Goal: Find specific page/section: Find specific page/section

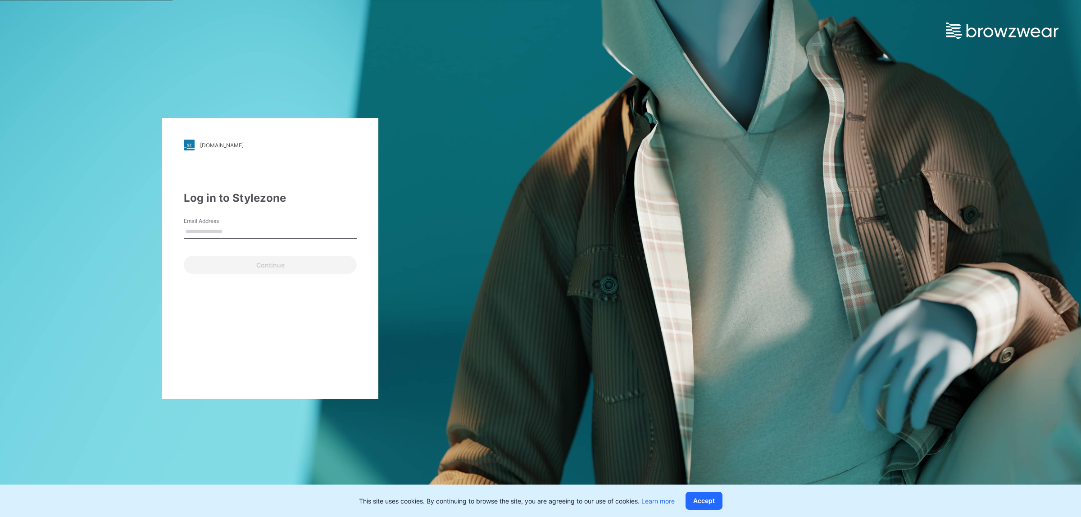
click at [293, 222] on div "Email Address" at bounding box center [270, 230] width 173 height 27
drag, startPoint x: 221, startPoint y: 230, endPoint x: 7, endPoint y: 286, distance: 220.8
click at [221, 230] on input "Email Address" at bounding box center [270, 232] width 173 height 14
type input "**********"
click at [291, 270] on button "Continue" at bounding box center [270, 265] width 173 height 18
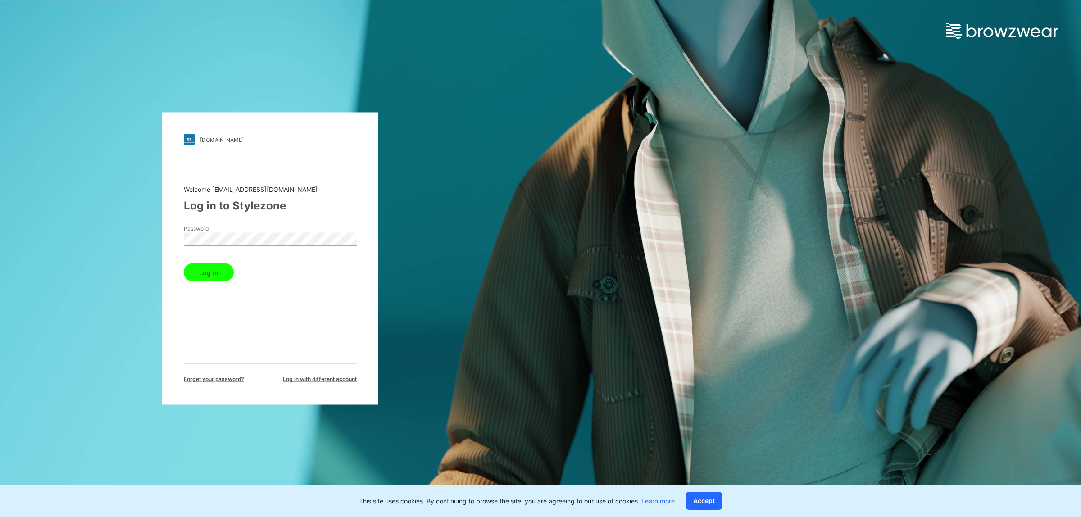
click at [206, 273] on button "Log in" at bounding box center [209, 273] width 50 height 18
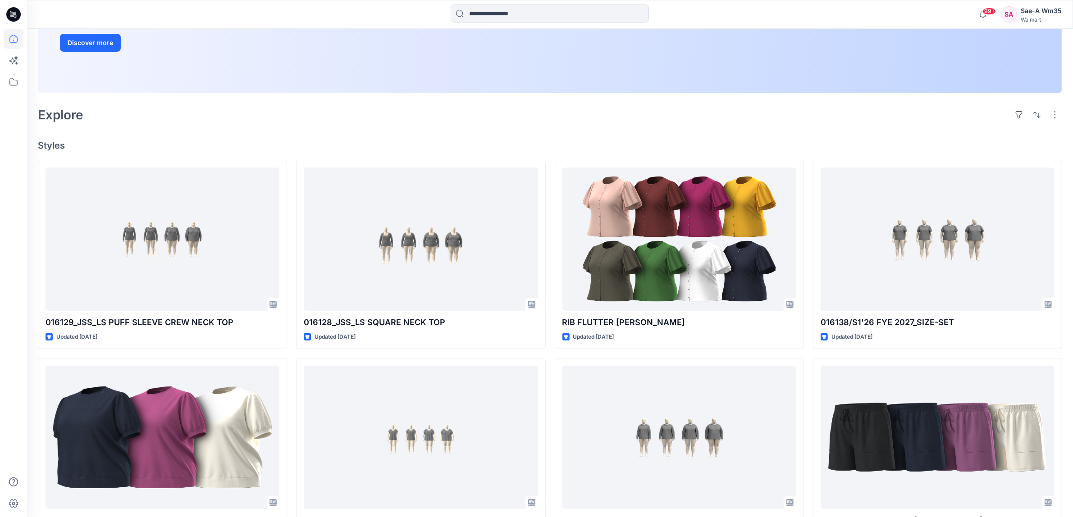
scroll to position [113, 0]
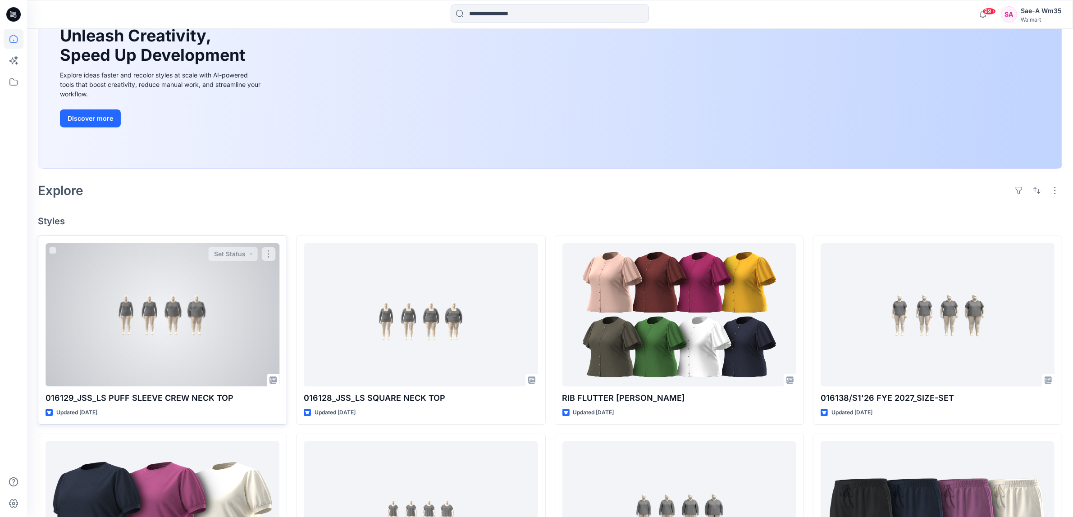
click at [226, 346] on div at bounding box center [162, 314] width 234 height 143
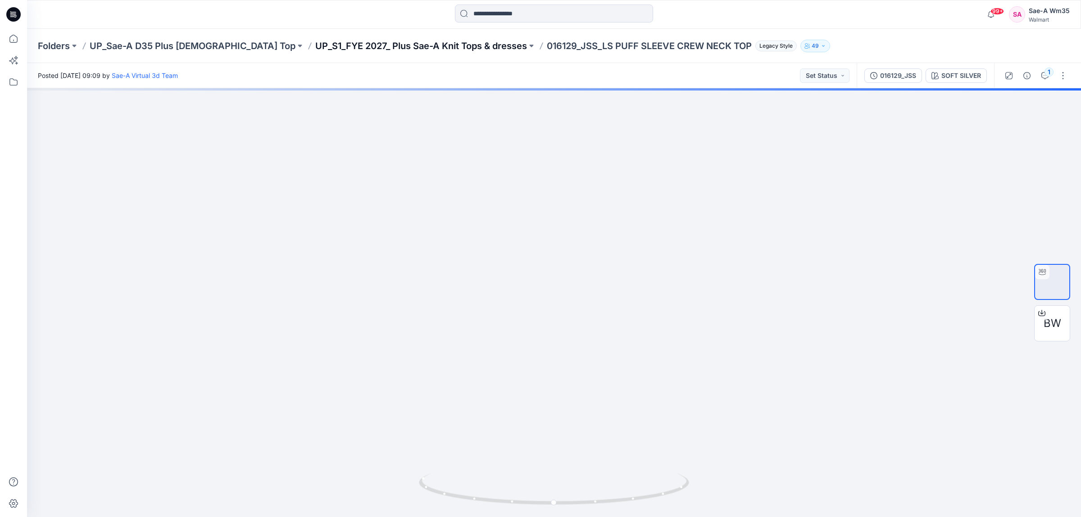
click at [315, 47] on p "UP_S1_FYE 2027_ Plus Sae-A Knit Tops & dresses" at bounding box center [421, 46] width 212 height 13
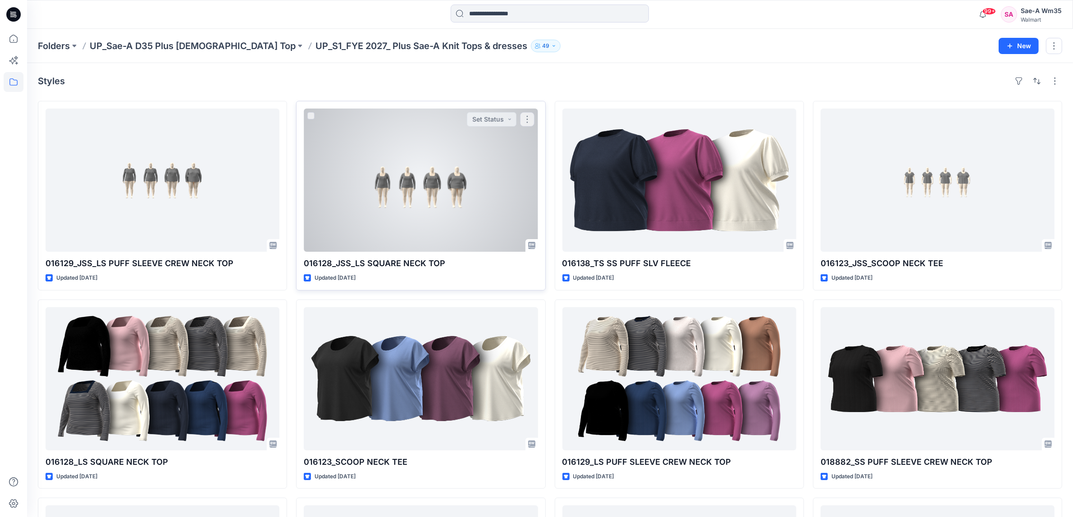
drag, startPoint x: 372, startPoint y: 256, endPoint x: 373, endPoint y: 260, distance: 4.6
click at [373, 260] on div "016128_JSS_LS SQUARE NECK TOP Updated [DATE] Set Status" at bounding box center [420, 196] width 249 height 190
click at [390, 218] on div at bounding box center [421, 180] width 234 height 143
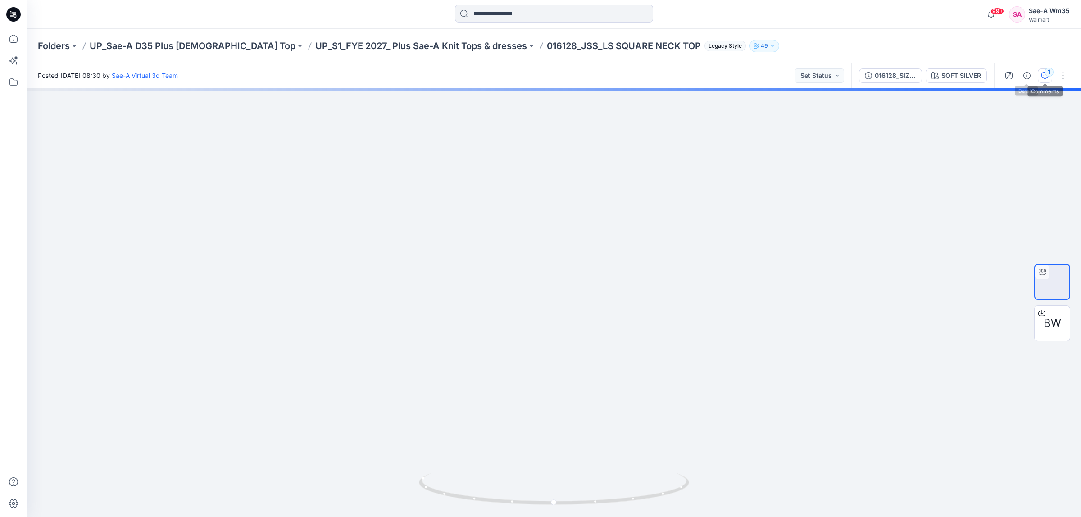
click at [1050, 75] on div "1" at bounding box center [1049, 72] width 9 height 9
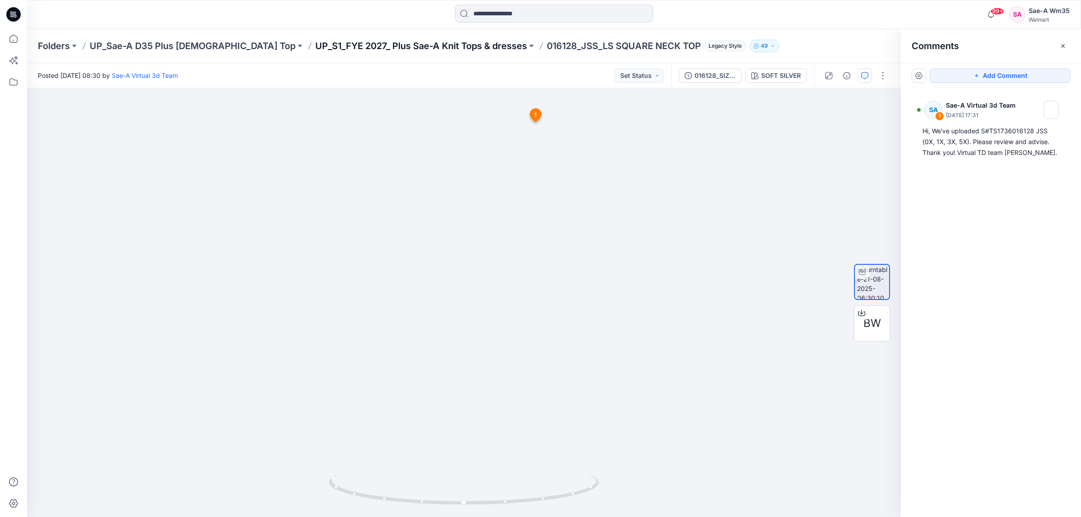
click at [385, 44] on p "UP_S1_FYE 2027_ Plus Sae-A Knit Tops & dresses" at bounding box center [421, 46] width 212 height 13
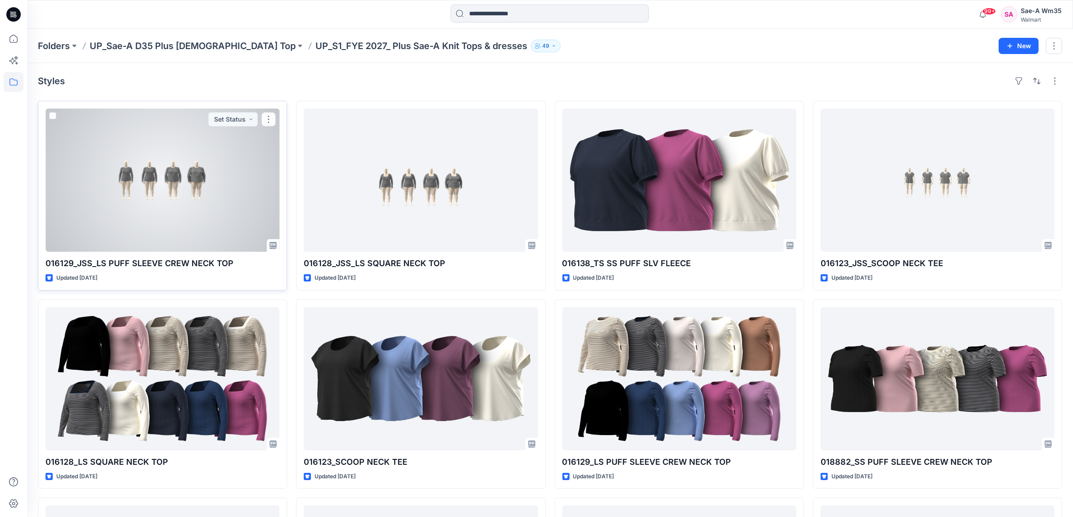
click at [185, 217] on div at bounding box center [162, 180] width 234 height 143
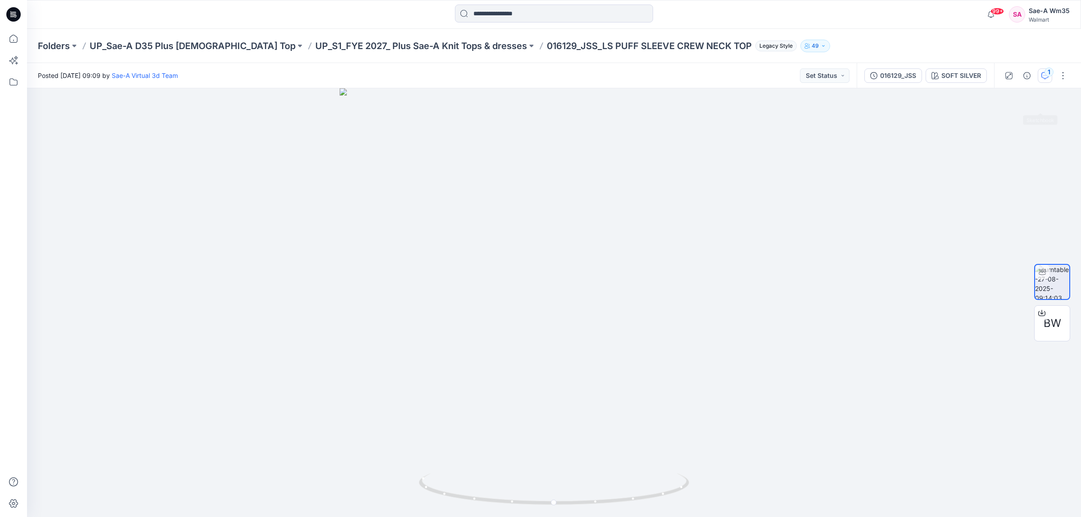
click at [1050, 77] on button "1" at bounding box center [1045, 75] width 14 height 14
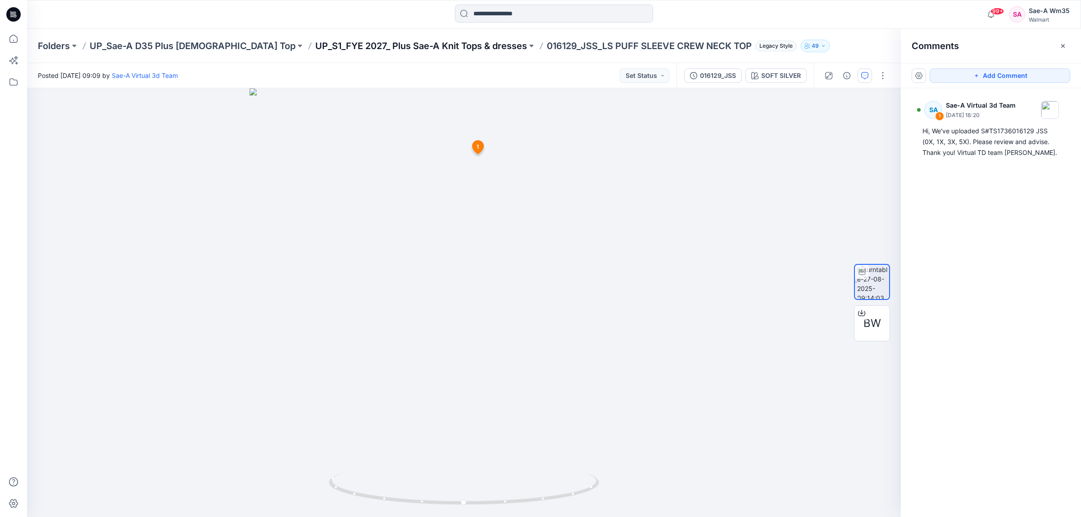
click at [423, 41] on p "UP_S1_FYE 2027_ Plus Sae-A Knit Tops & dresses" at bounding box center [421, 46] width 212 height 13
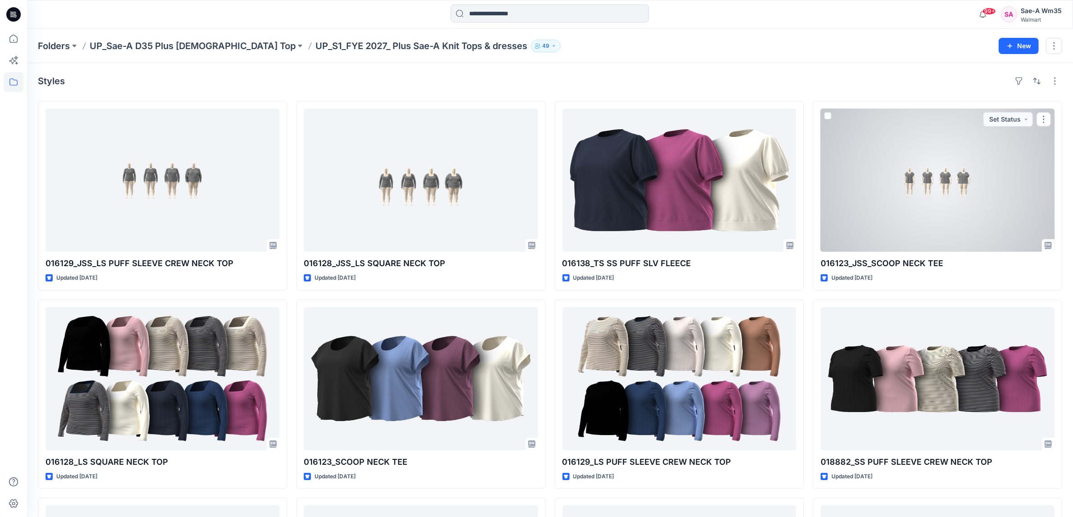
click at [930, 169] on div at bounding box center [937, 180] width 234 height 143
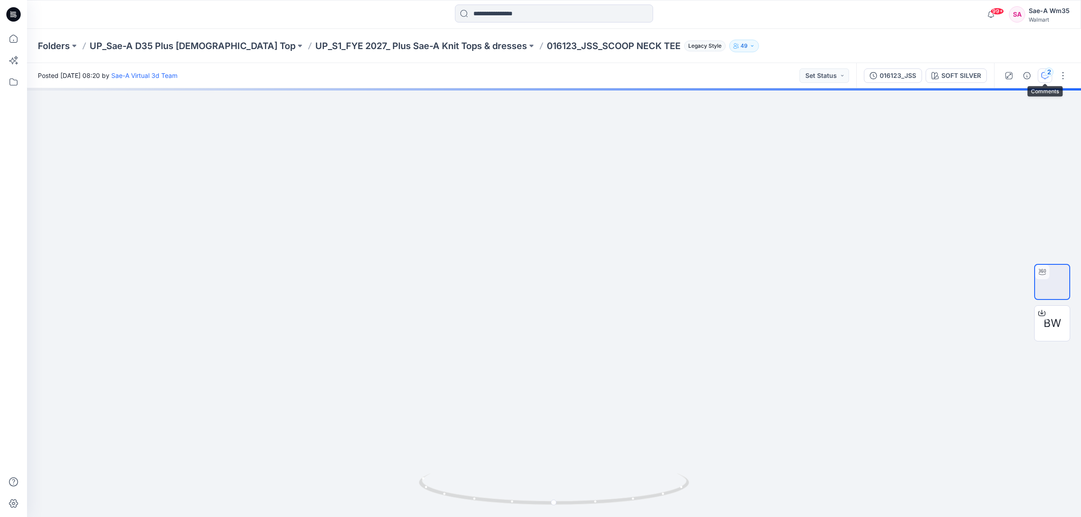
click at [1046, 77] on icon "button" at bounding box center [1044, 75] width 7 height 7
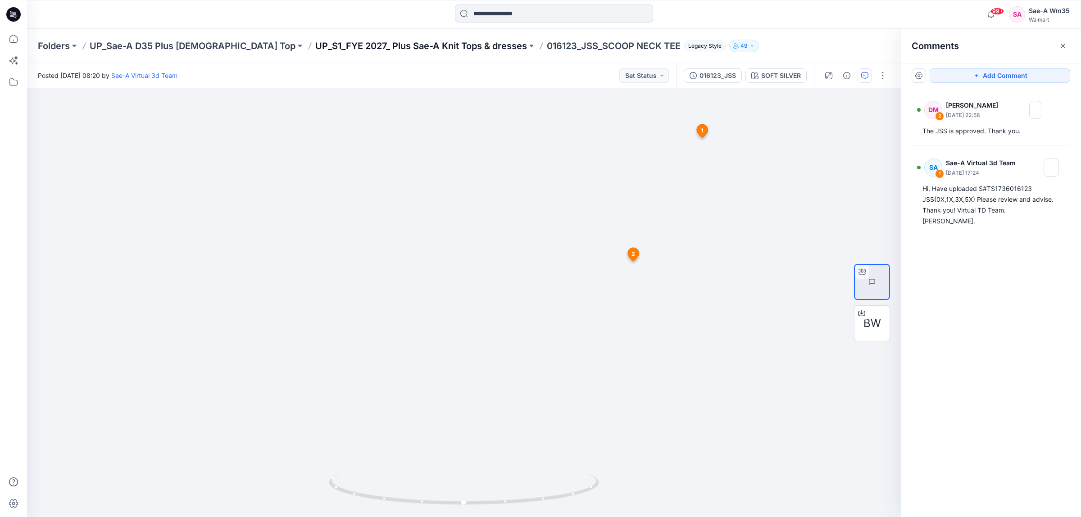
click at [365, 49] on p "UP_S1_FYE 2027_ Plus Sae-A Knit Tops & dresses" at bounding box center [421, 46] width 212 height 13
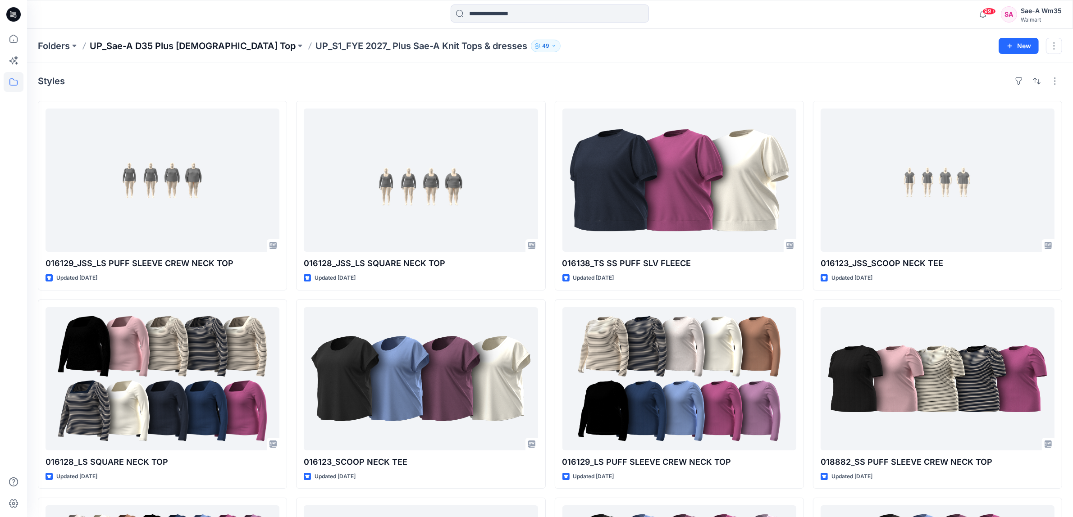
click at [158, 43] on p "UP_Sae-A D35 Plus [DEMOGRAPHIC_DATA] Top" at bounding box center [193, 46] width 206 height 13
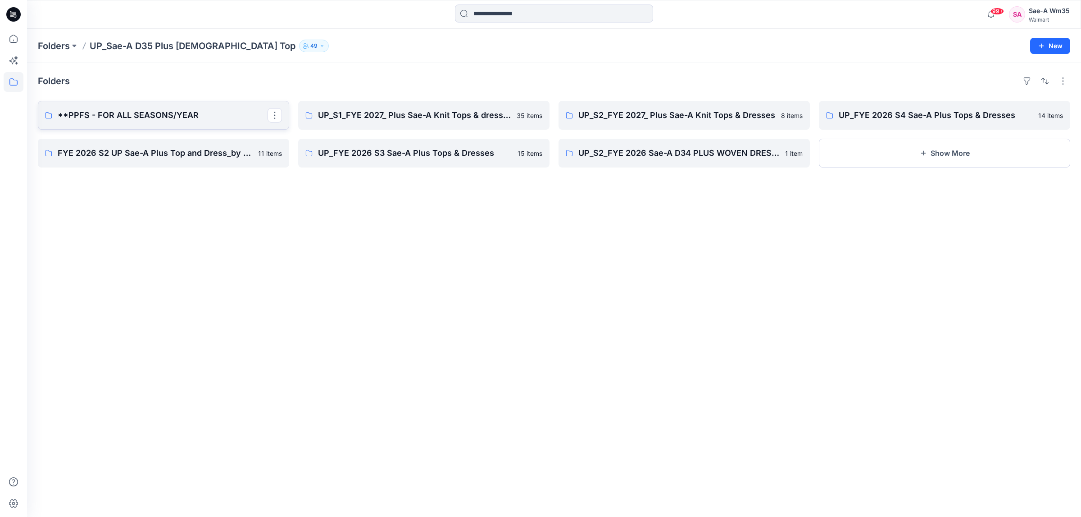
click at [209, 116] on p "**PPFS - FOR ALL SEASONS/YEAR" at bounding box center [163, 115] width 210 height 13
